Goal: Transaction & Acquisition: Purchase product/service

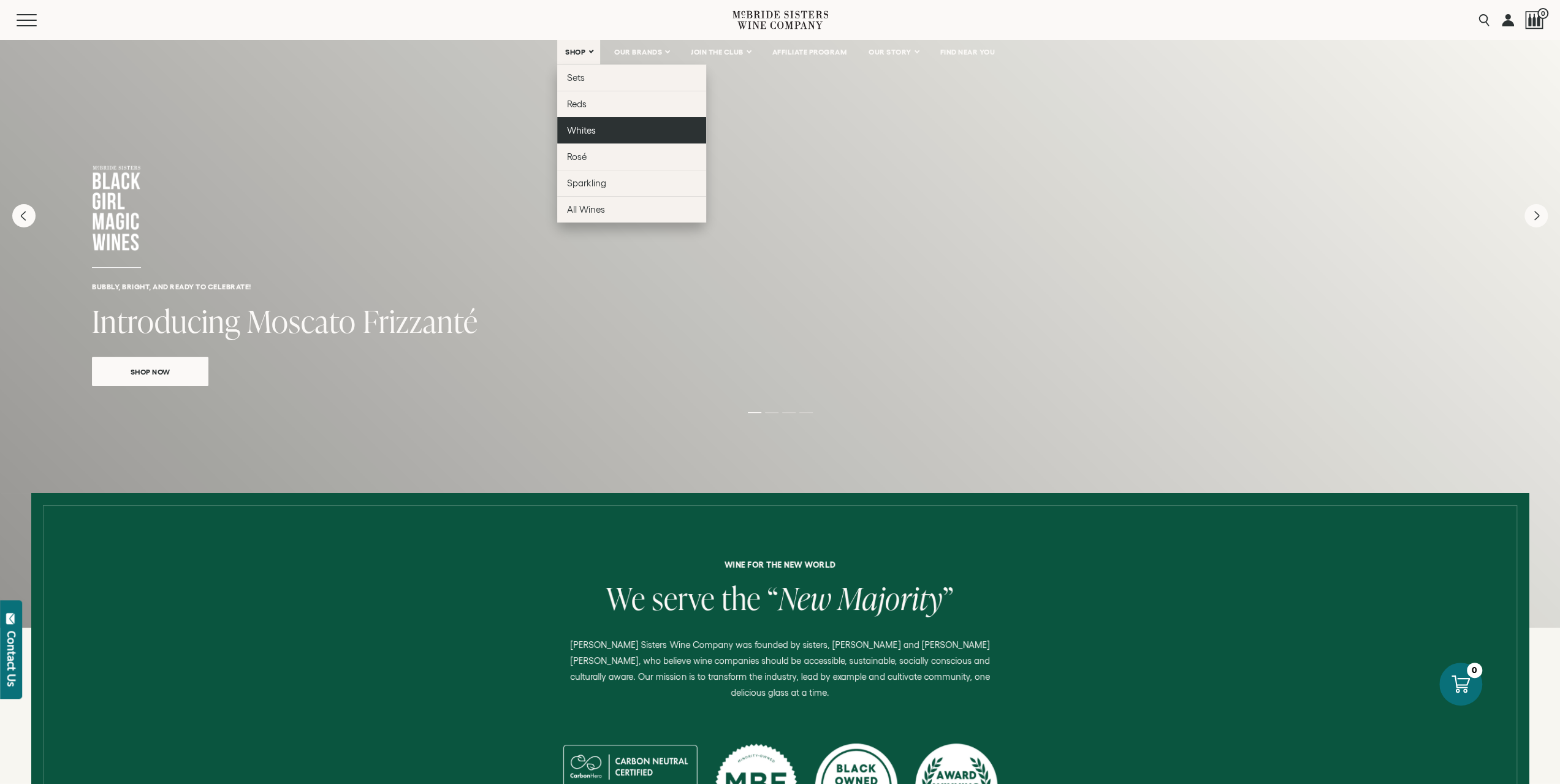
click at [578, 128] on span "Whites" at bounding box center [581, 130] width 29 height 10
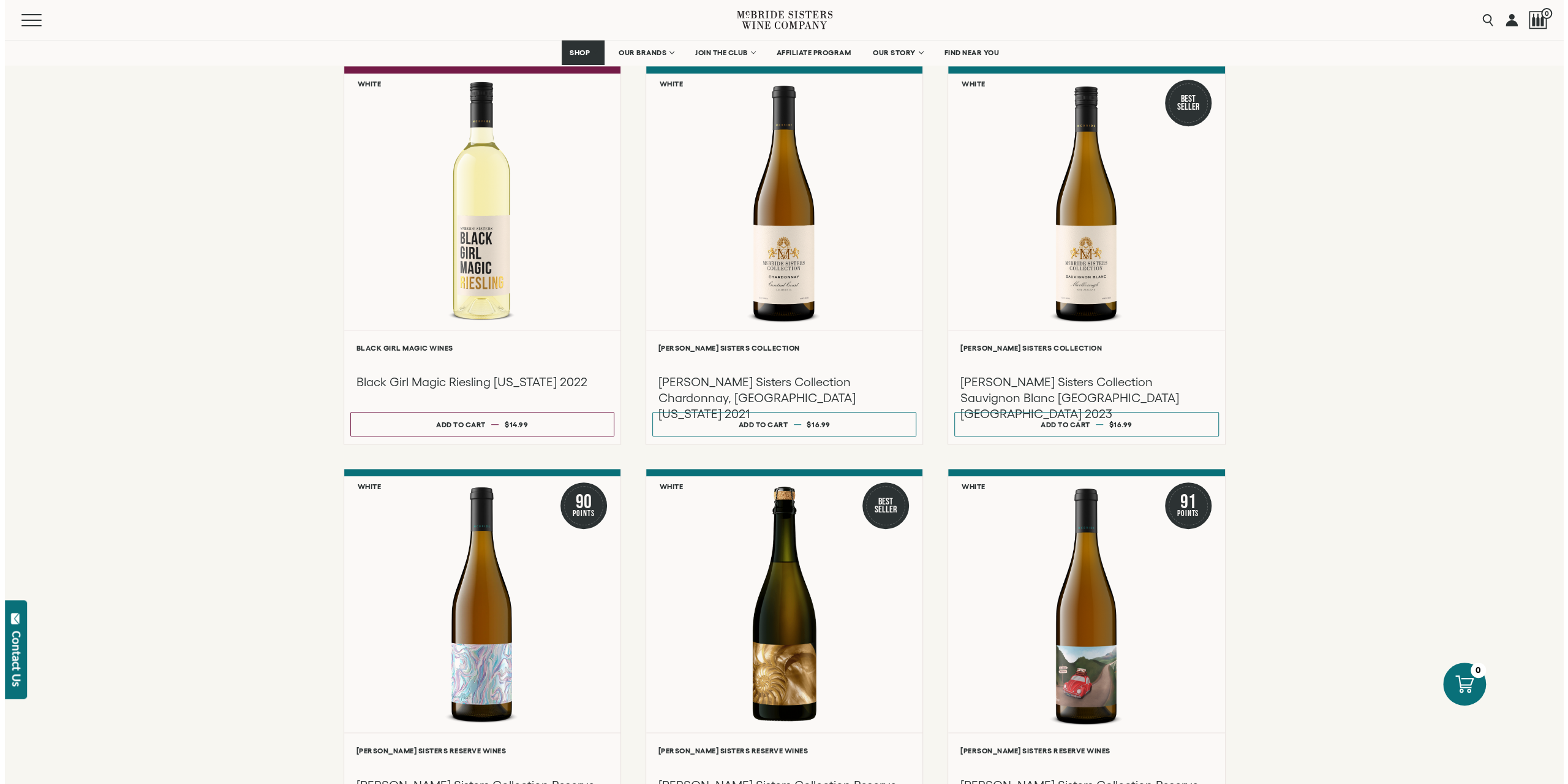
scroll to position [612, 0]
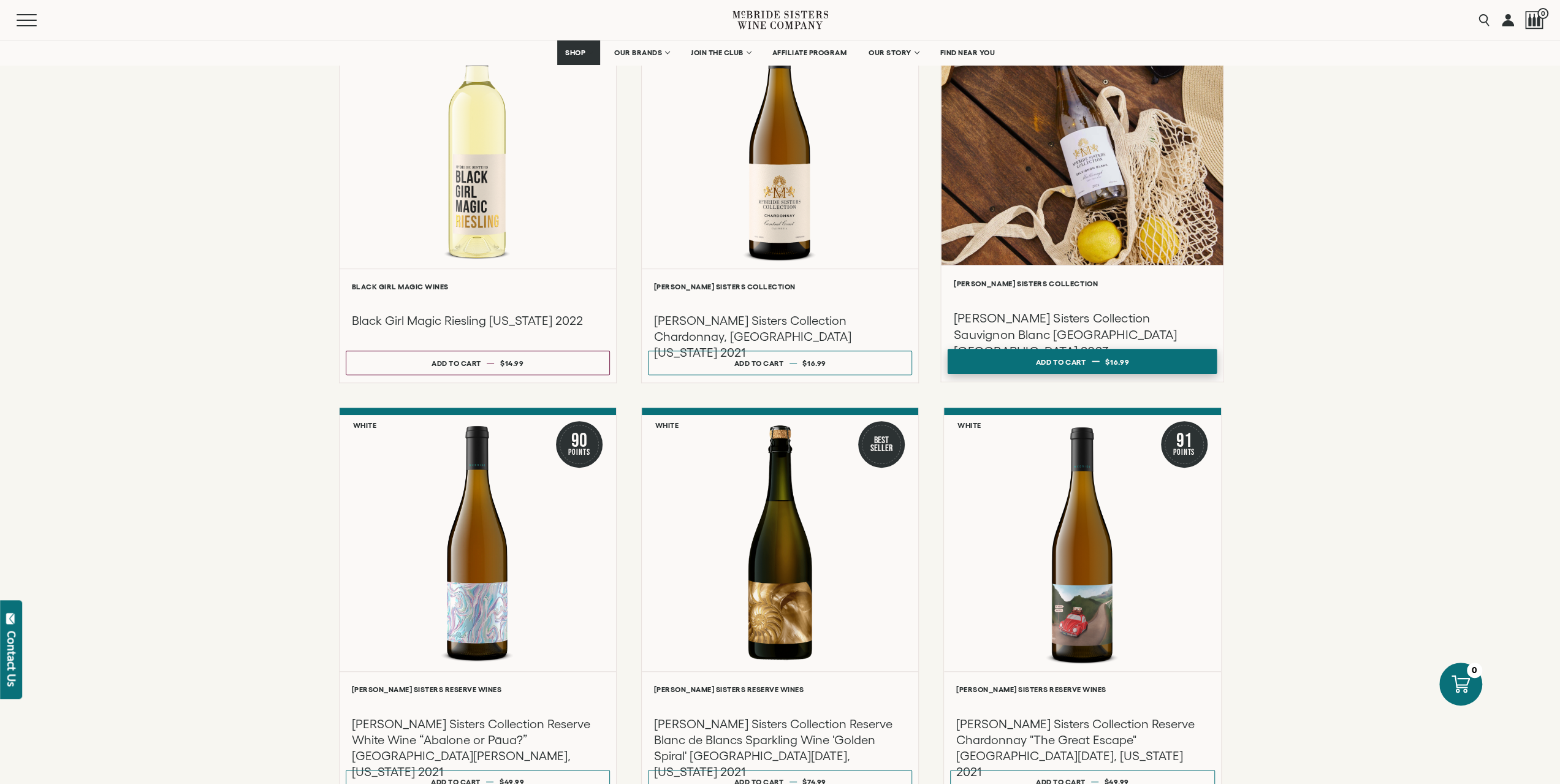
click at [1103, 359] on button "Add to cart Regular price $16.99 Regular price Sale price $16.99 Unit price / p…" at bounding box center [1082, 361] width 269 height 25
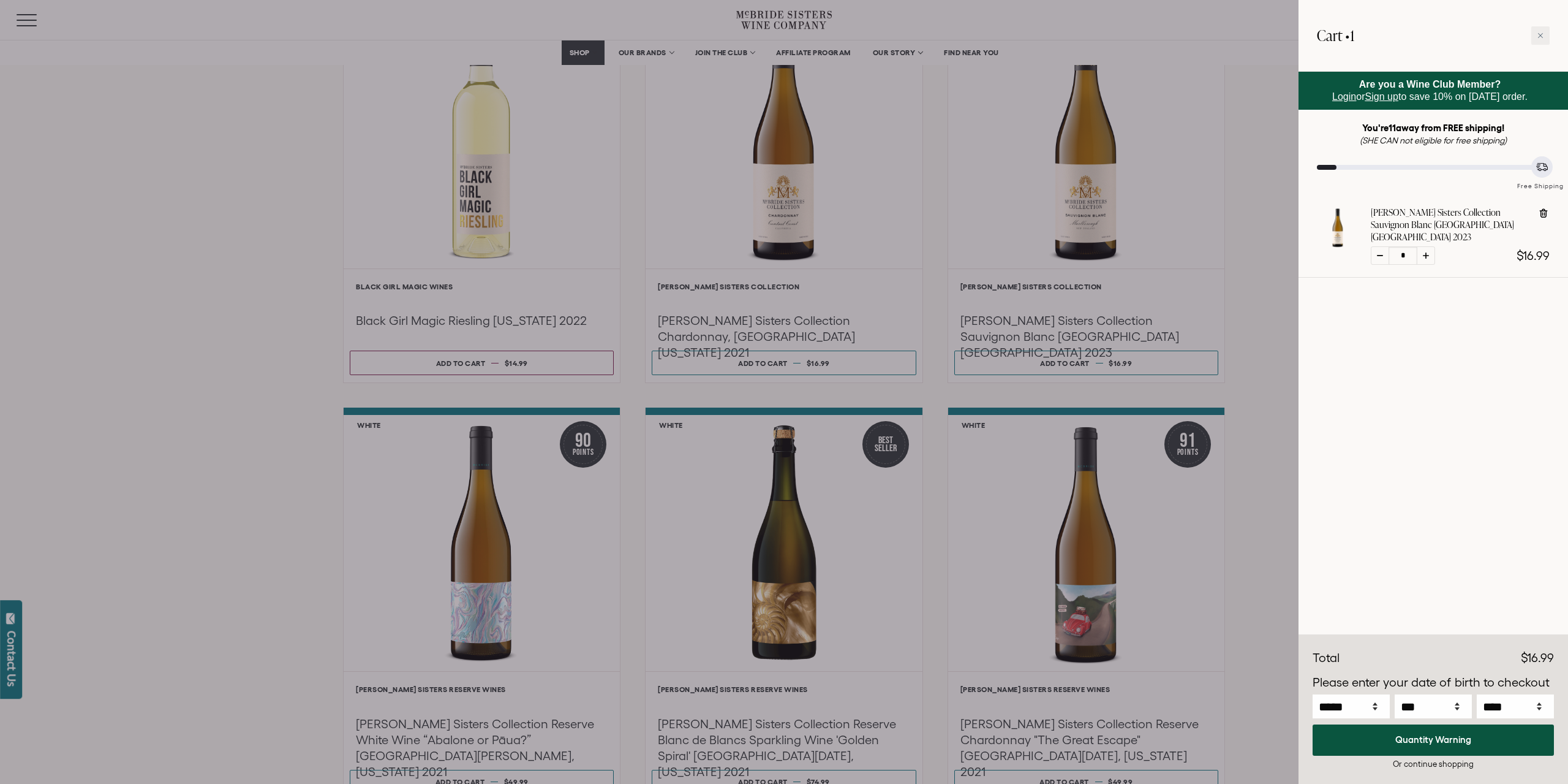
click at [1338, 95] on span "Login" at bounding box center [1344, 96] width 24 height 10
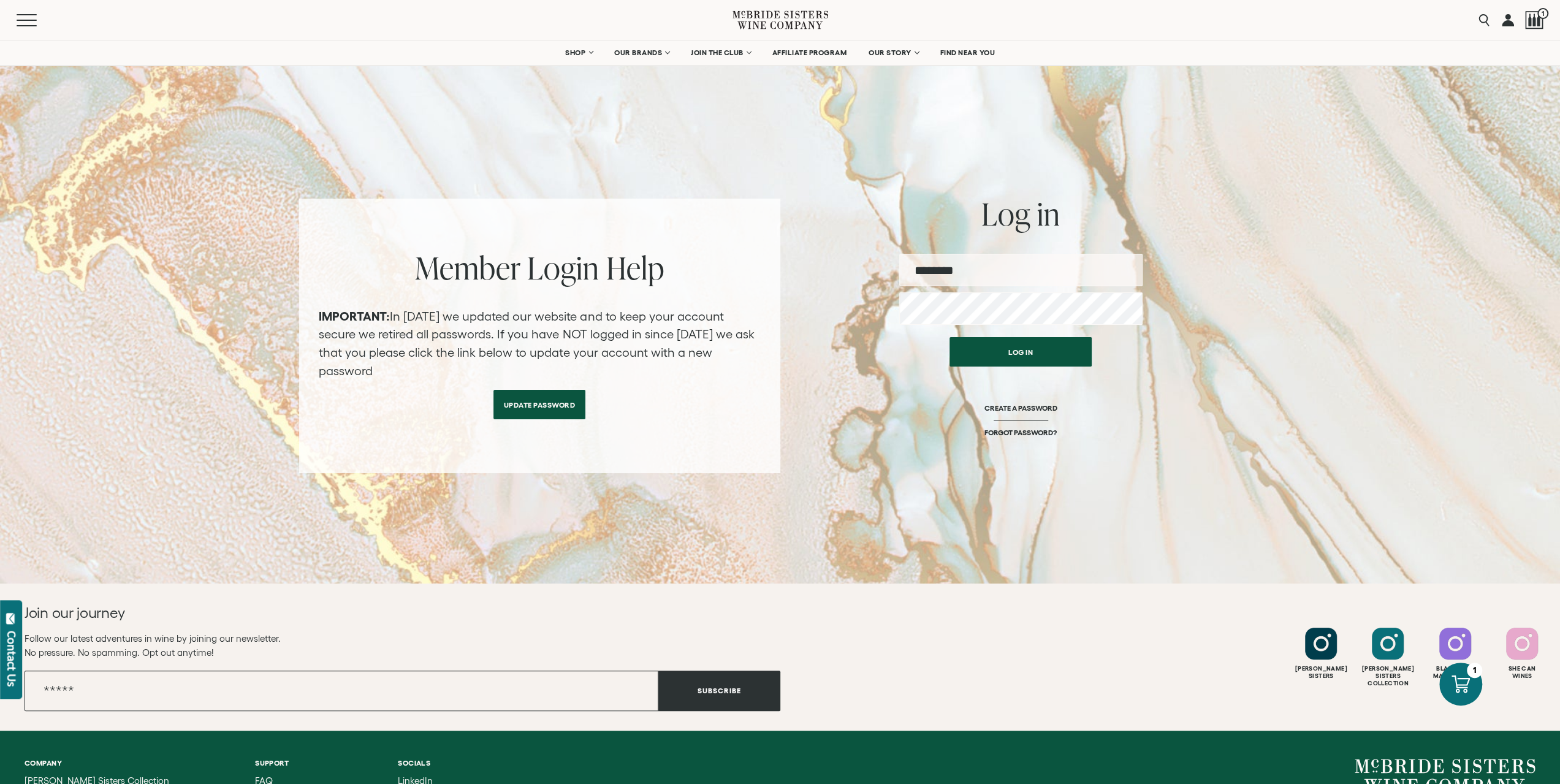
type input "**********"
click at [1018, 346] on button "Log in" at bounding box center [1020, 349] width 142 height 30
click at [1016, 344] on button "Log in" at bounding box center [1020, 349] width 142 height 30
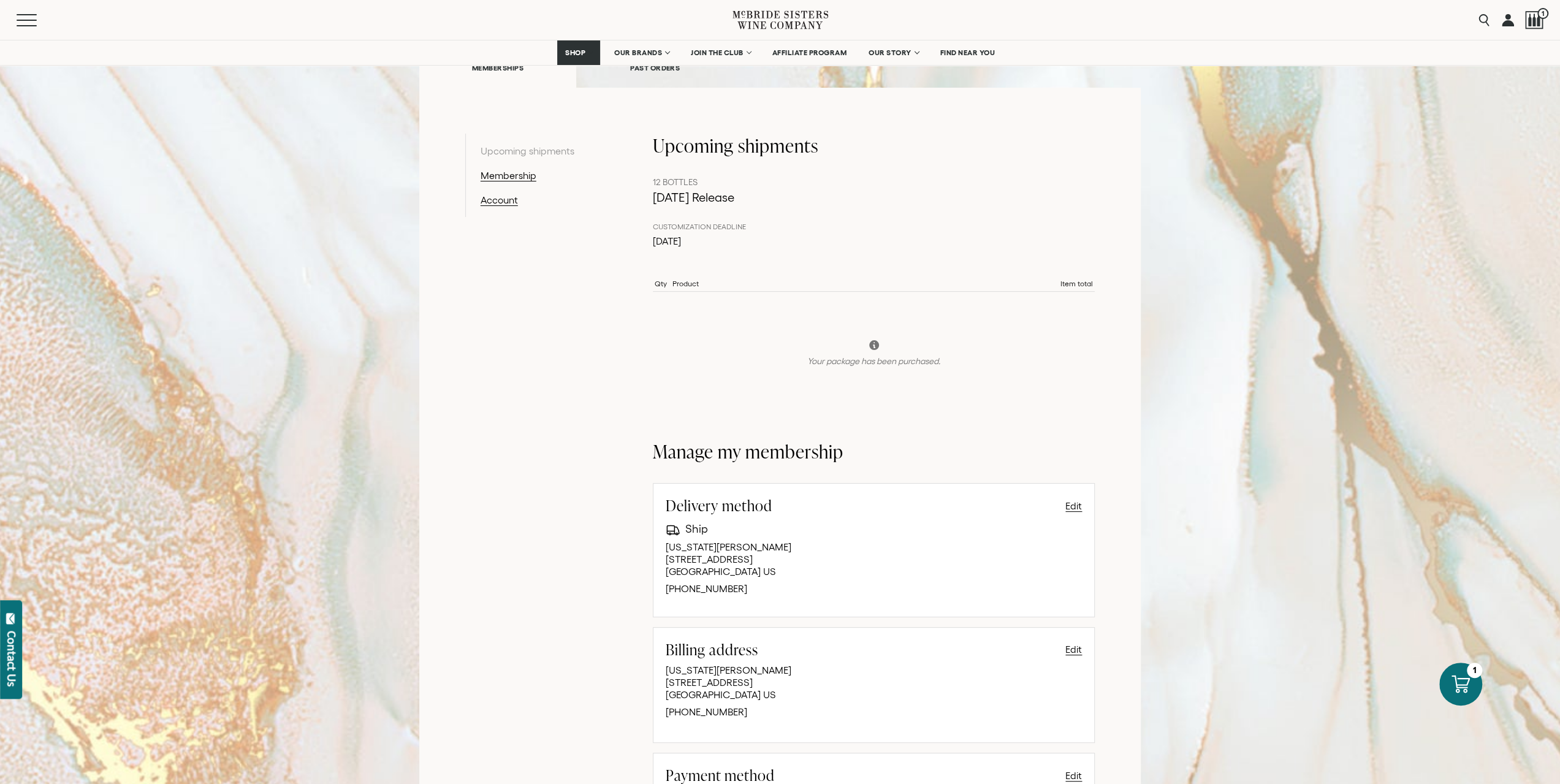
scroll to position [123, 0]
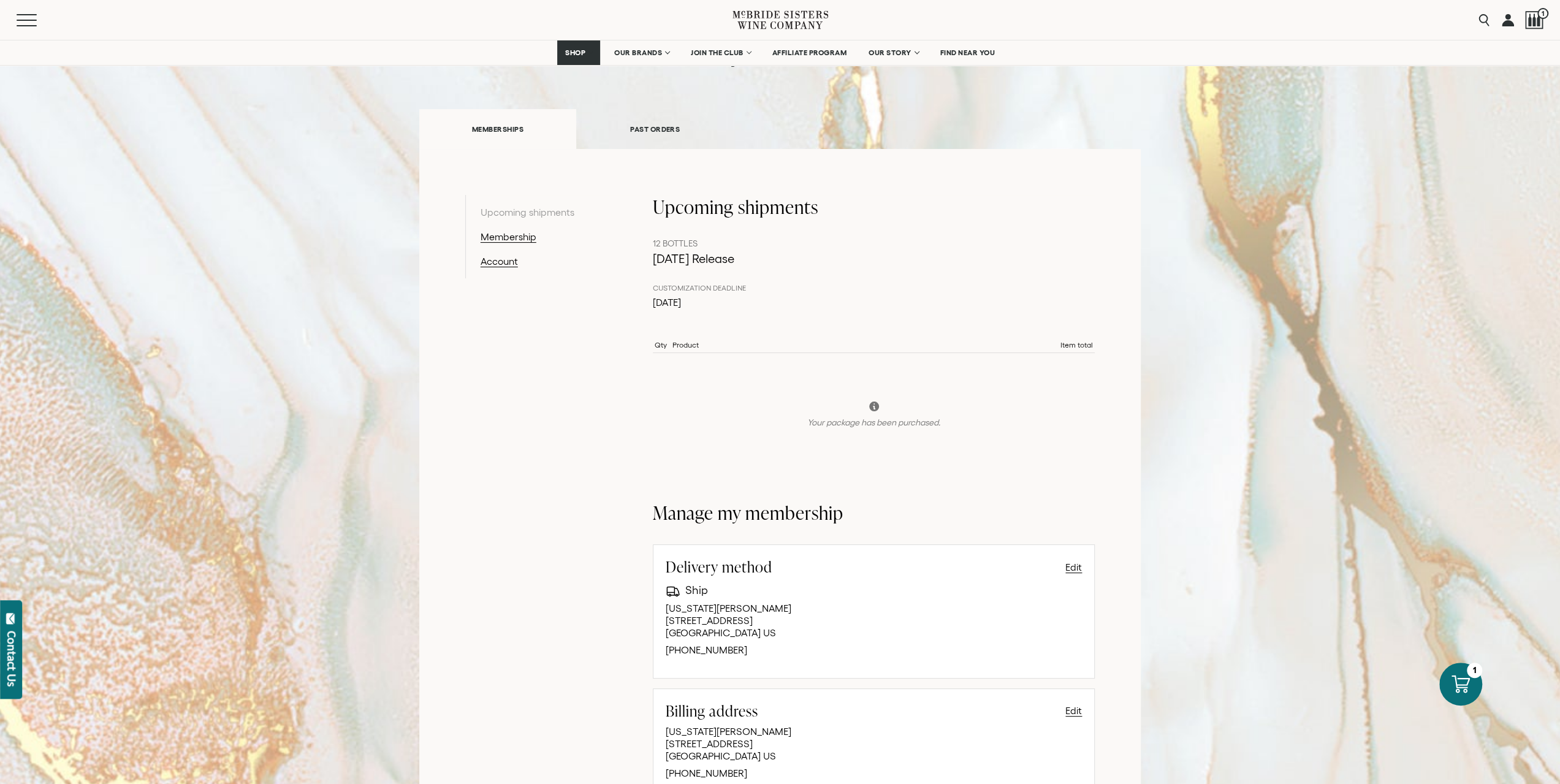
click at [874, 407] on icon at bounding box center [874, 406] width 12 height 12
click at [655, 127] on link "PAST ORDERS" at bounding box center [654, 129] width 158 height 42
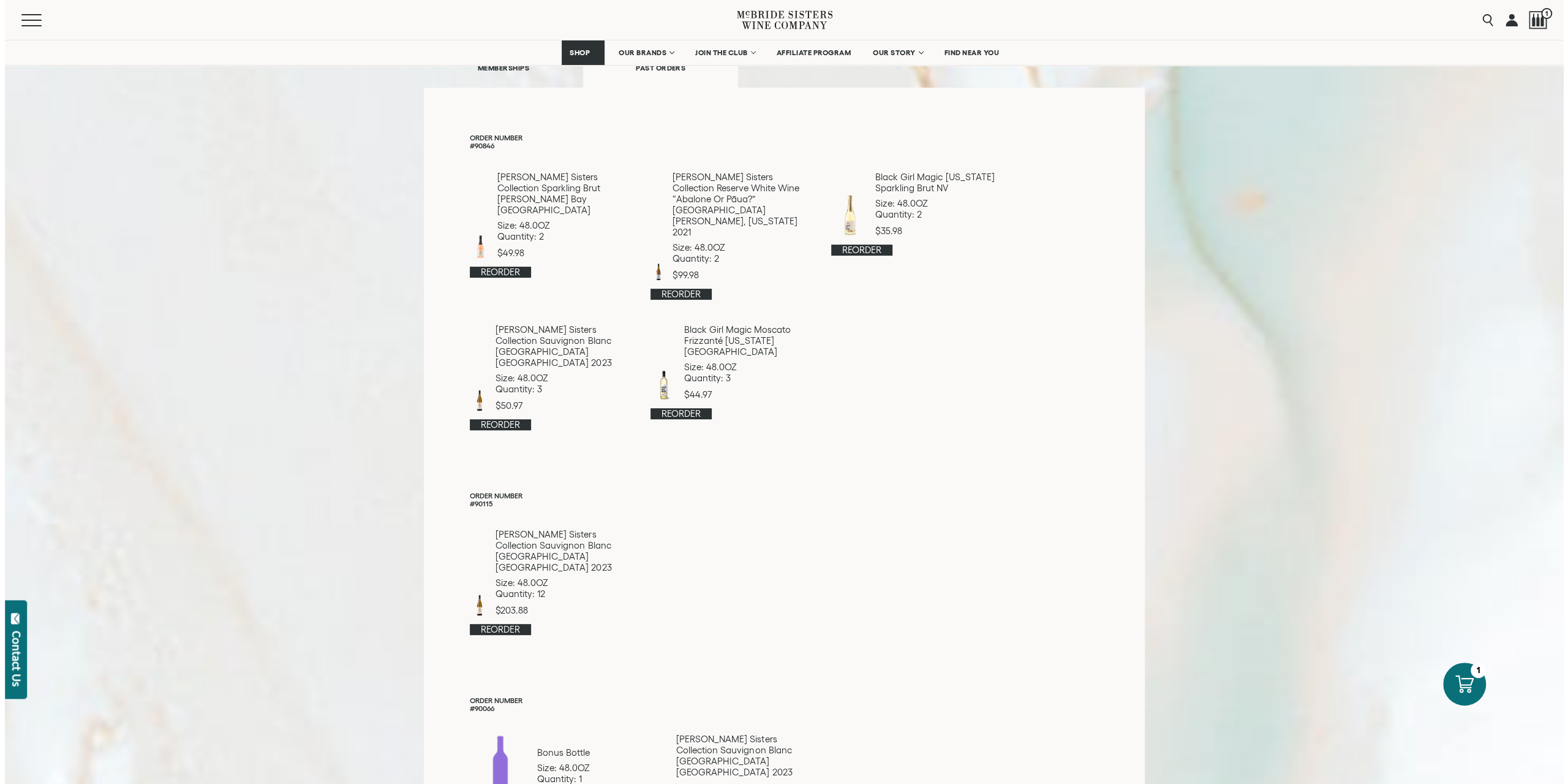
scroll to position [61, 0]
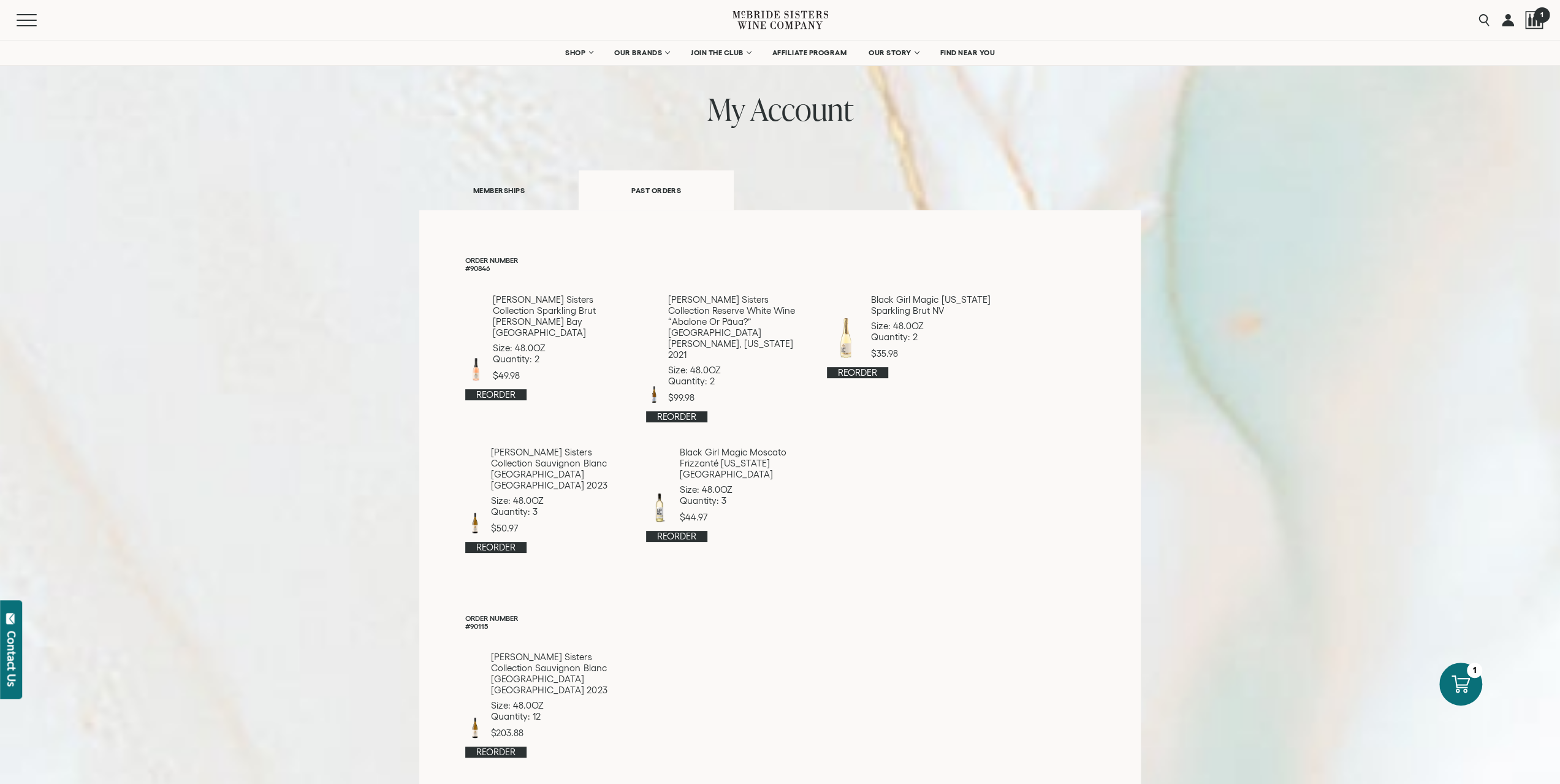
click at [1537, 18] on span "1" at bounding box center [1541, 14] width 16 height 16
